Goal: Find specific page/section: Find specific page/section

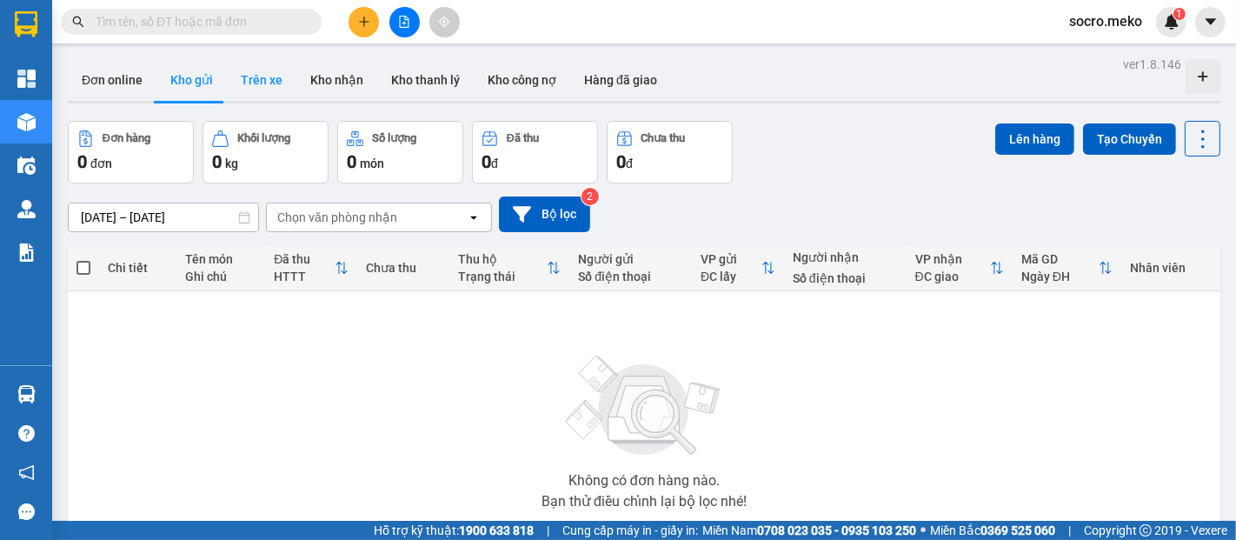
click at [256, 85] on button "Trên xe" at bounding box center [262, 80] width 70 height 42
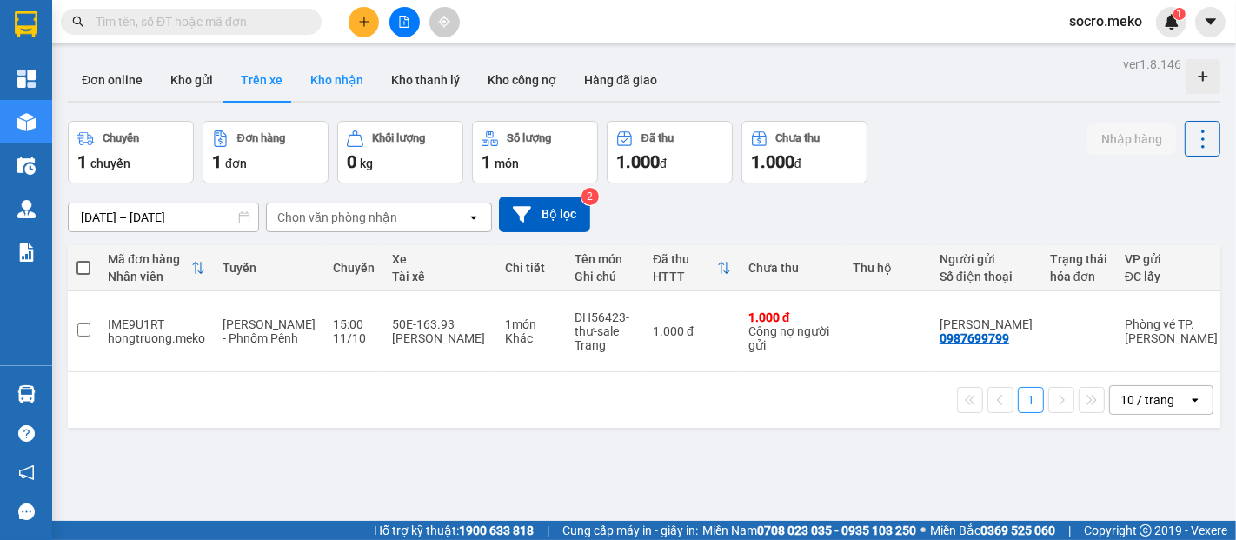
click at [331, 81] on button "Kho nhận" at bounding box center [336, 80] width 81 height 42
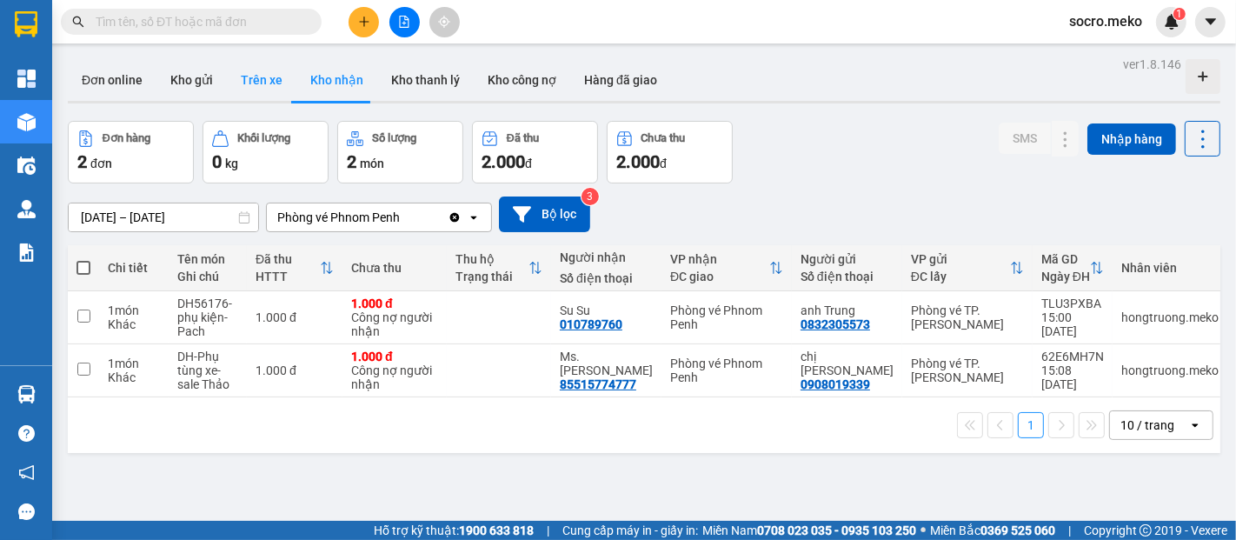
click at [258, 85] on button "Trên xe" at bounding box center [262, 80] width 70 height 42
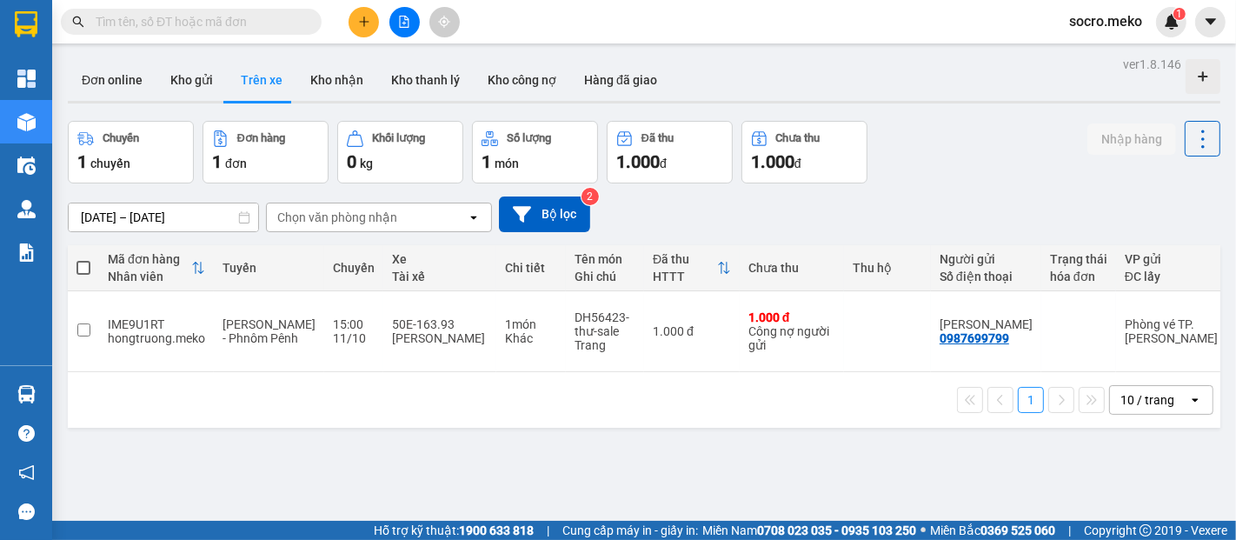
click at [125, 217] on div "ver 1.8.146 Đơn online Kho gửi Trên xe Kho nhận Kho thanh lý Kho công nợ Hàng đ…" at bounding box center [644, 322] width 1167 height 540
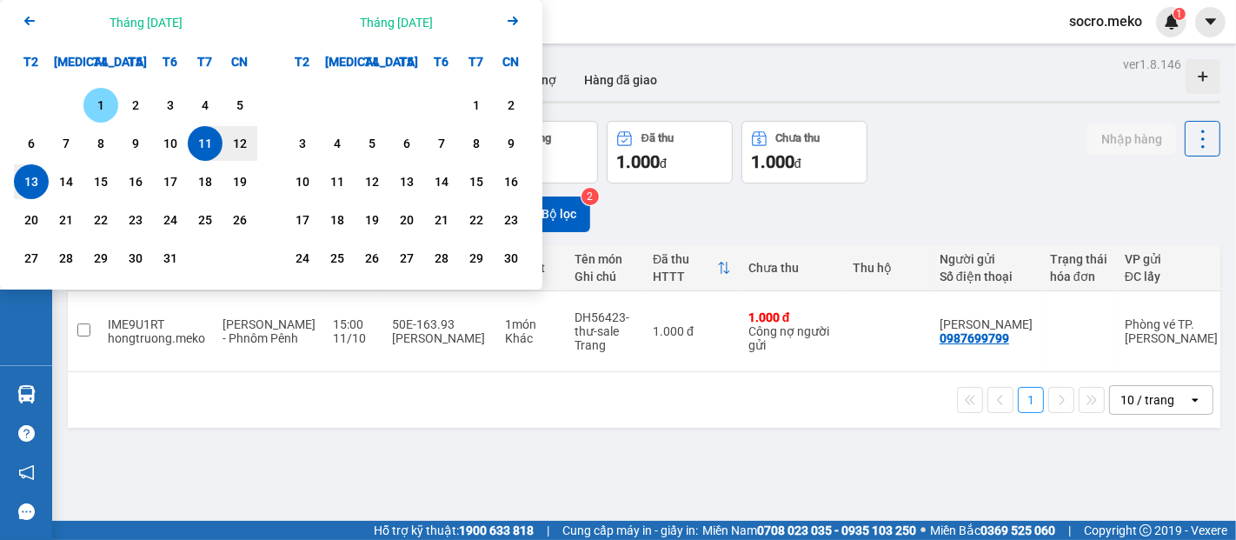
click at [112, 105] on div "1" at bounding box center [101, 105] width 24 height 21
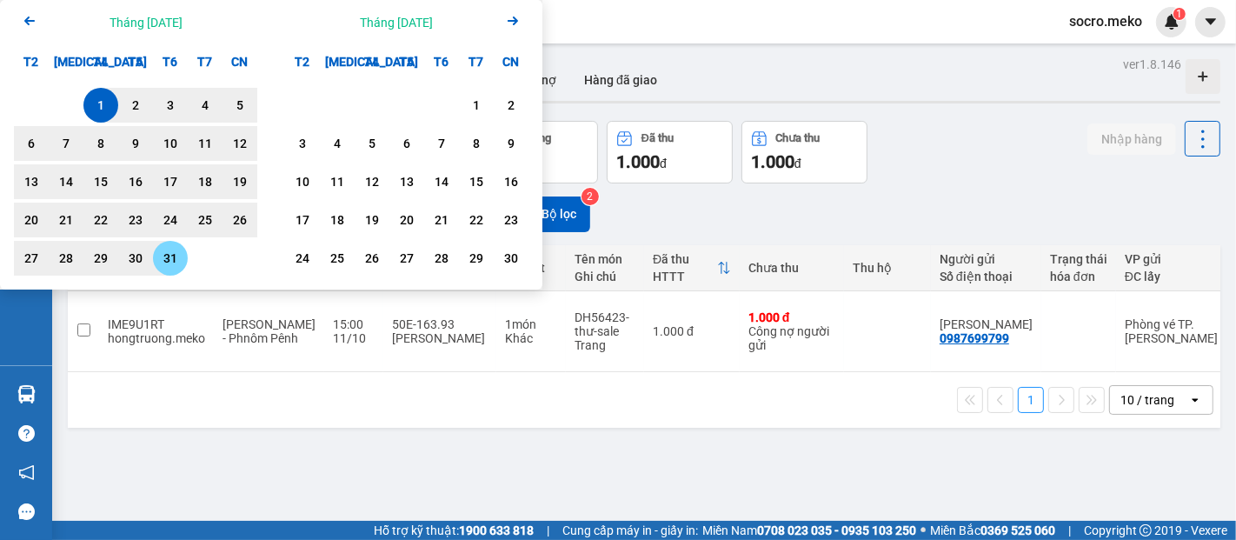
click at [175, 260] on div "31" at bounding box center [170, 258] width 24 height 21
type input "01/10/2025 – 31/10/2025"
